Goal: Task Accomplishment & Management: Use online tool/utility

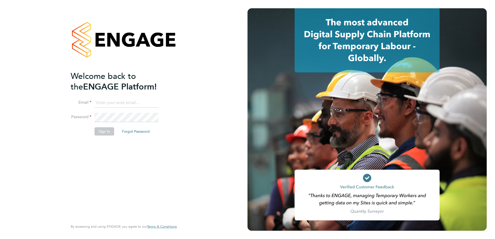
type input "[EMAIL_ADDRESS][DOMAIN_NAME]"
click at [104, 132] on button "Sign In" at bounding box center [104, 131] width 20 height 8
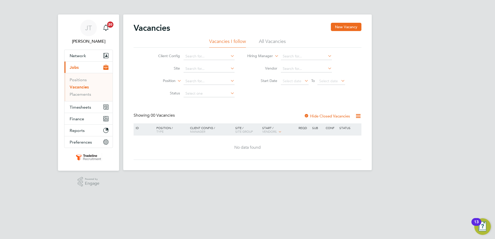
click at [81, 85] on ul "Positions Vacancies Placements" at bounding box center [88, 87] width 48 height 28
drag, startPoint x: 81, startPoint y: 85, endPoint x: 82, endPoint y: 88, distance: 3.2
click at [82, 88] on link "Vacancies" at bounding box center [79, 87] width 19 height 5
click at [83, 88] on link "Vacancies" at bounding box center [79, 87] width 19 height 5
click at [274, 43] on li "All Vacancies" at bounding box center [272, 42] width 27 height 9
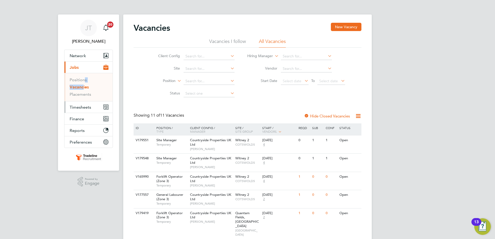
click at [77, 106] on span "Timesheets" at bounding box center [80, 107] width 21 height 5
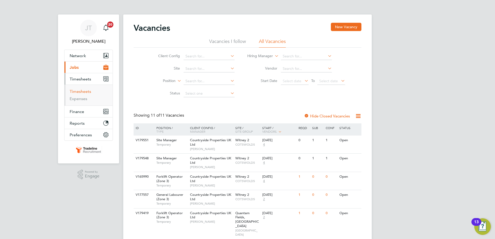
click at [81, 93] on link "Timesheets" at bounding box center [80, 91] width 21 height 5
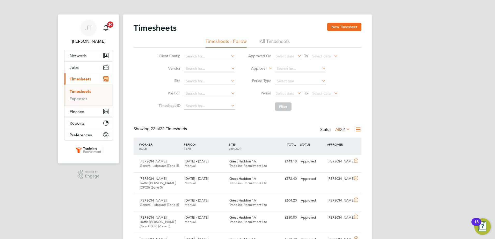
click at [268, 68] on icon at bounding box center [268, 67] width 0 height 5
click at [258, 75] on li "Worker" at bounding box center [254, 74] width 26 height 7
click at [279, 67] on input at bounding box center [300, 68] width 51 height 7
click at [293, 104] on li "[PERSON_NAME]" at bounding box center [306, 103] width 64 height 7
type input "[PERSON_NAME]"
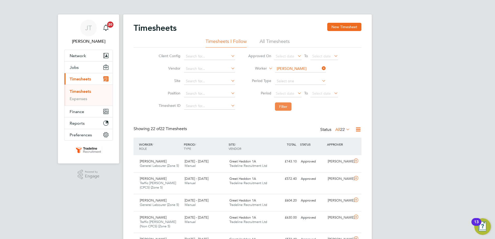
click at [285, 106] on button "Filter" at bounding box center [283, 106] width 17 height 8
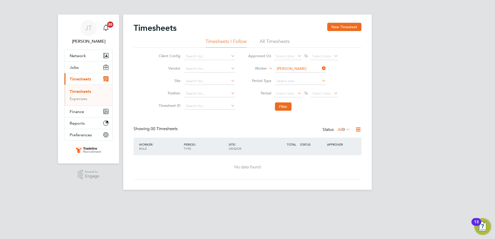
click at [265, 39] on li "All Timesheets" at bounding box center [275, 42] width 30 height 9
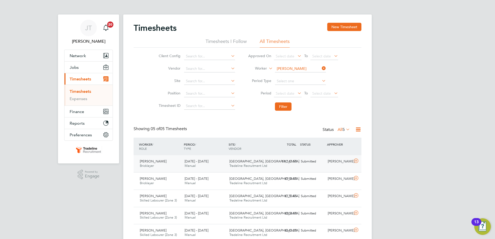
click at [240, 165] on span "Tradeline Recruitment Ltd" at bounding box center [248, 166] width 38 height 4
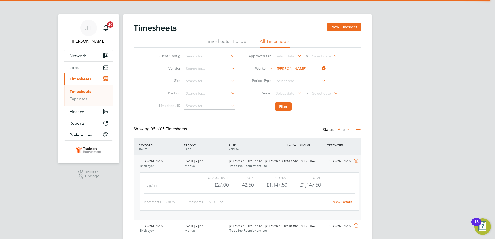
click at [86, 92] on link "Timesheets" at bounding box center [80, 91] width 21 height 5
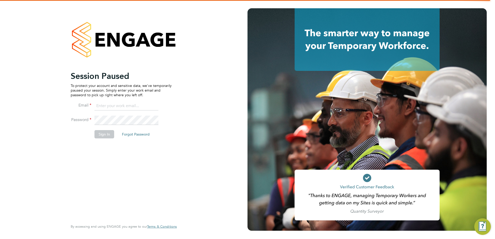
type input "[EMAIL_ADDRESS][DOMAIN_NAME]"
